Goal: Find specific page/section: Find specific page/section

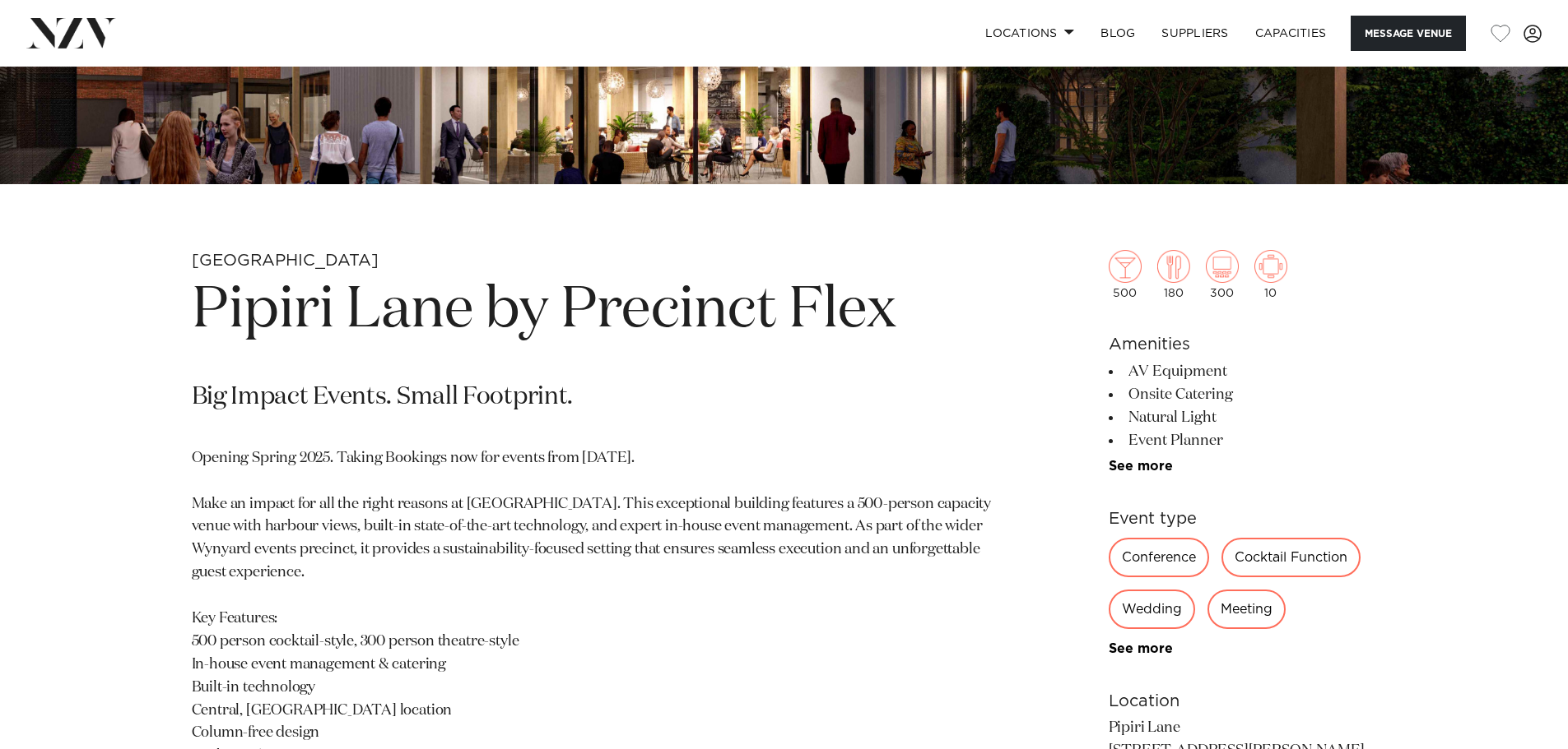
scroll to position [658, 0]
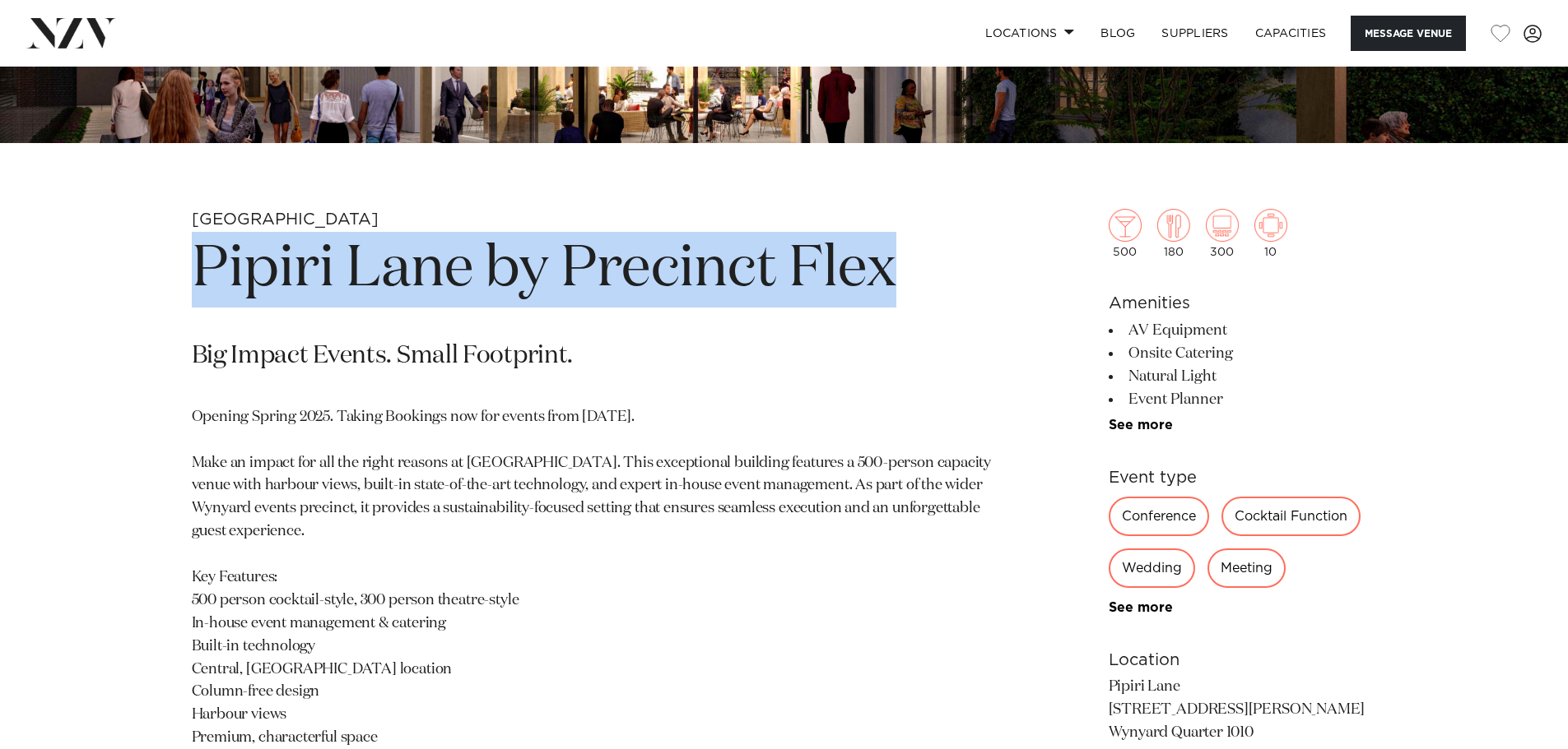
drag, startPoint x: 187, startPoint y: 268, endPoint x: 984, endPoint y: 239, distance: 797.5
click at [984, 239] on div "Auckland Pipiri Lane by Precinct Flex Big Impact Events. Small Footprint. Openi…" at bounding box center [784, 614] width 1401 height 811
copy h1 "Pipiri Lane by Precinct Flex"
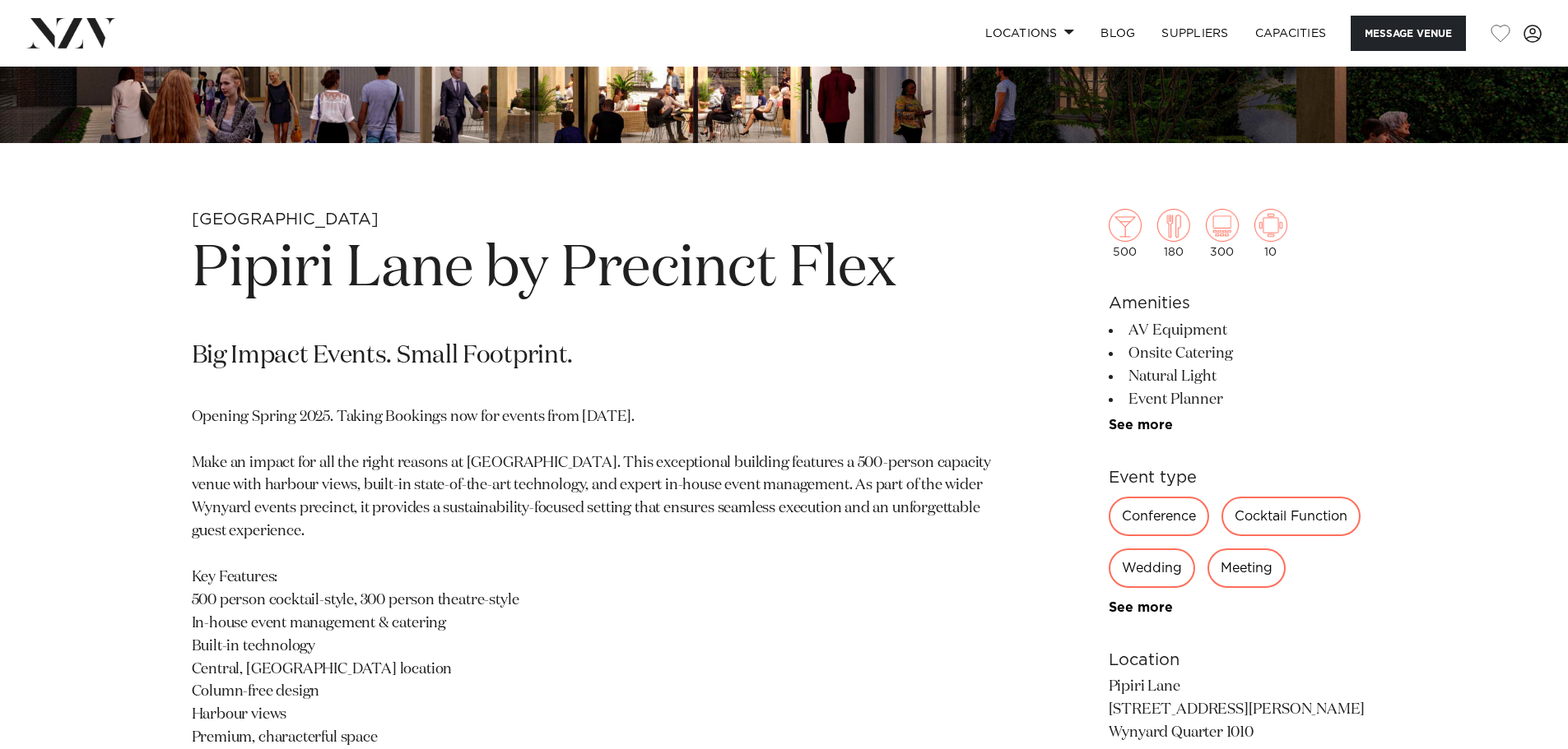
click at [511, 328] on section "Auckland Pipiri Lane by Precinct Flex Big Impact Events. Small Footprint. Openi…" at bounding box center [591, 614] width 799 height 811
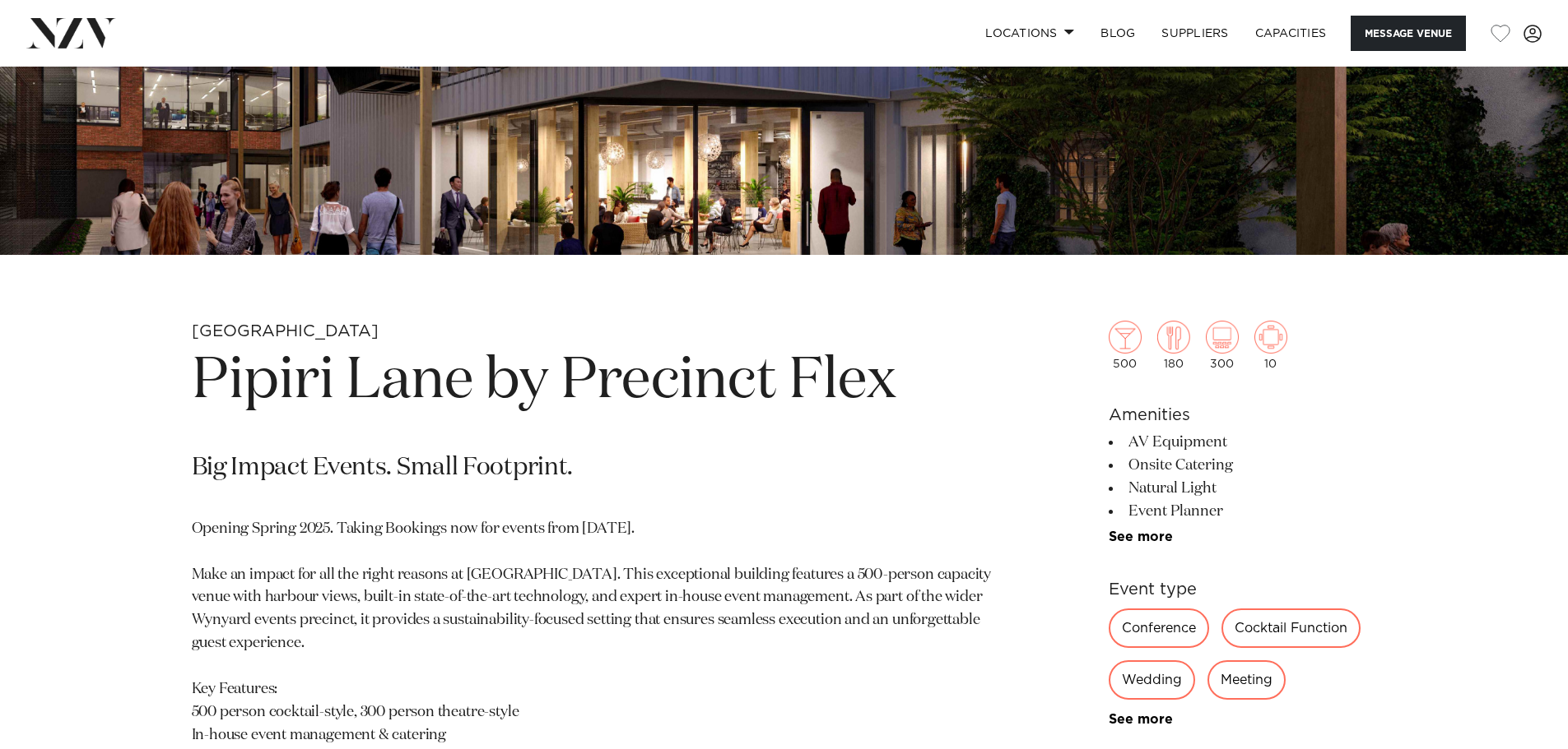
scroll to position [658, 0]
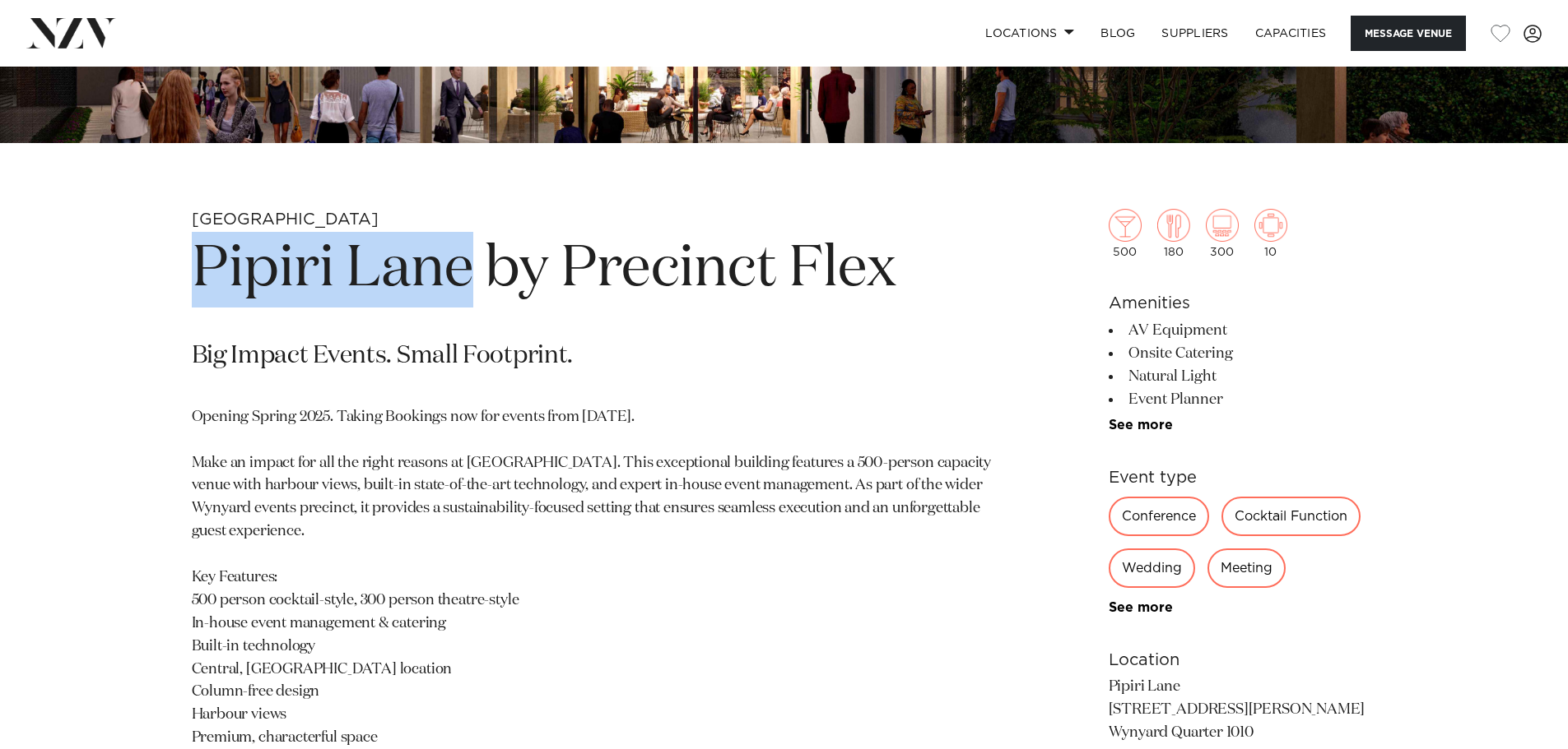
drag, startPoint x: 474, startPoint y: 270, endPoint x: 158, endPoint y: 272, distance: 316.0
click at [158, 272] on div "Auckland Pipiri Lane by Precinct Flex Big Impact Events. Small Footprint. Openi…" at bounding box center [784, 614] width 1401 height 811
copy h1 "Pipiri Lane"
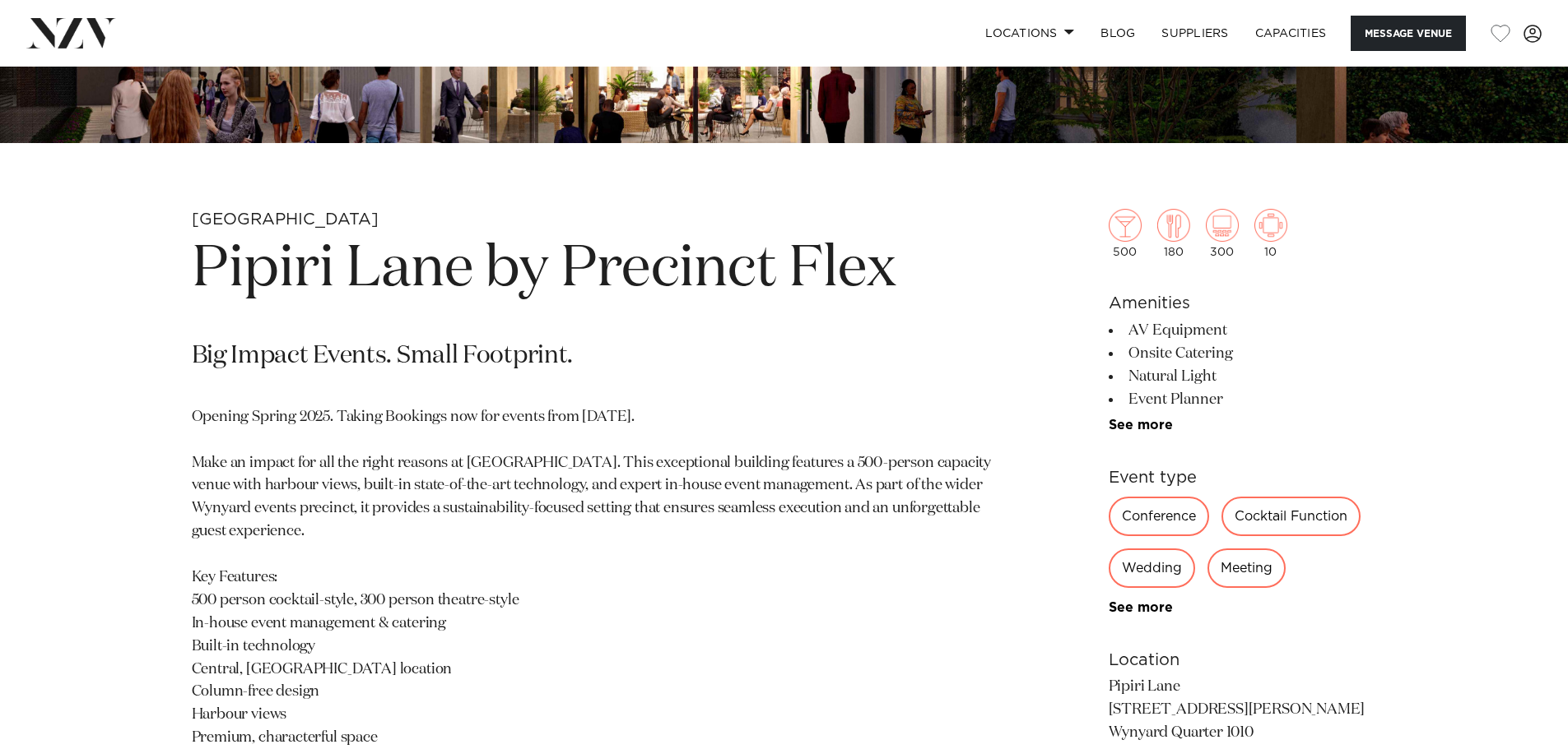
click at [542, 276] on h1 "Pipiri Lane by Precinct Flex" at bounding box center [591, 269] width 799 height 75
